Goal: Find specific page/section

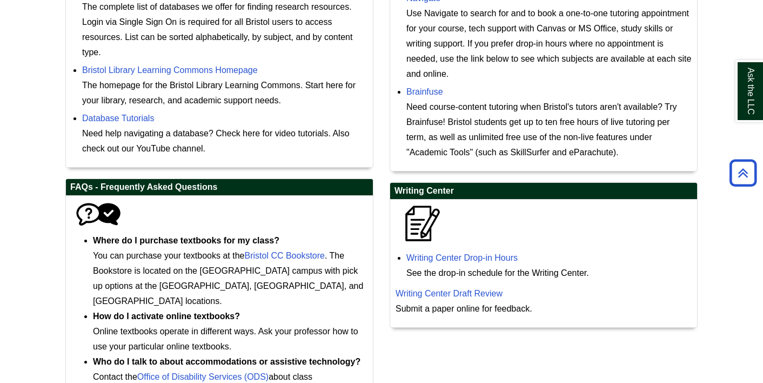
scroll to position [463, 0]
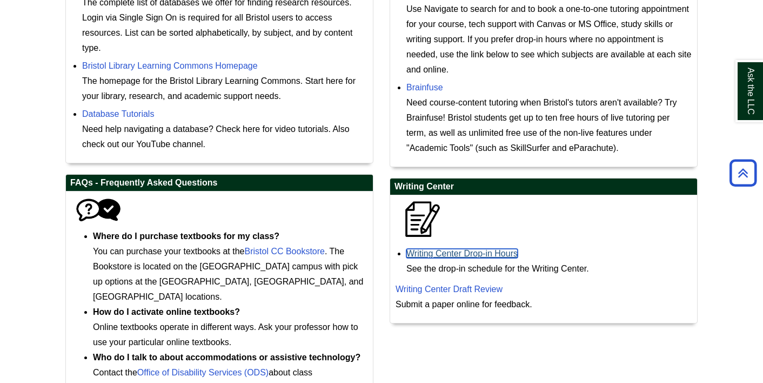
click at [491, 254] on link "Writing Center Drop-in Hours" at bounding box center [461, 253] width 111 height 9
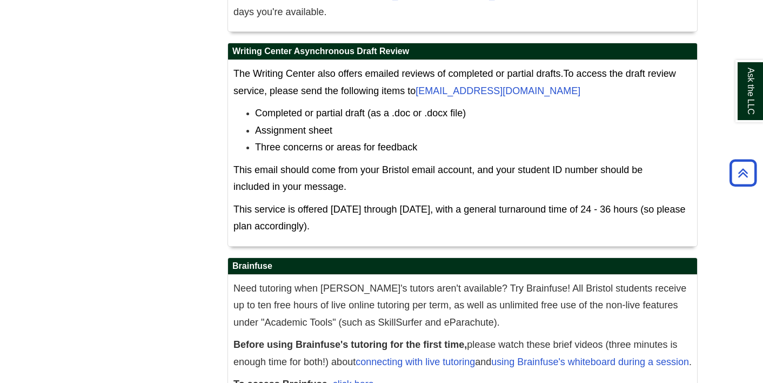
scroll to position [6256, 0]
